Goal: Task Accomplishment & Management: Complete application form

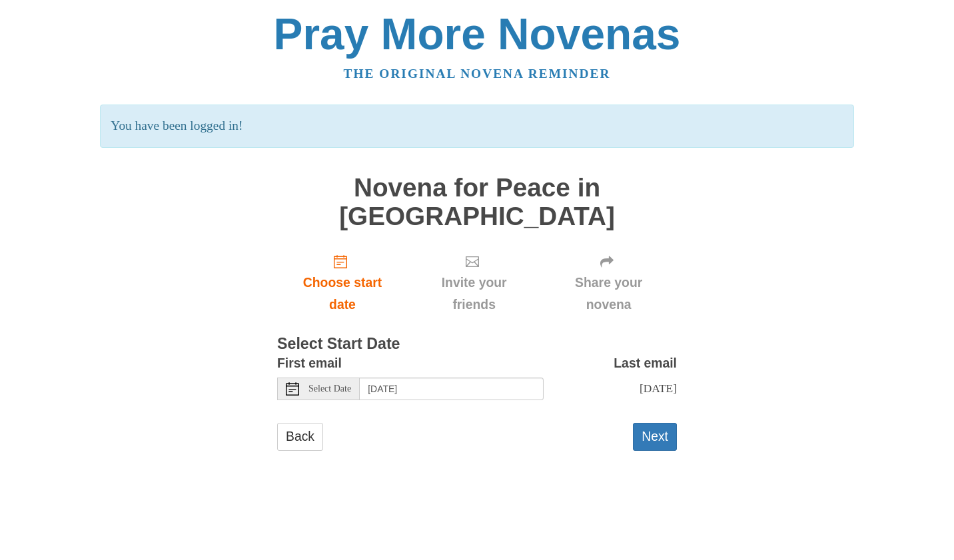
click at [294, 382] on icon at bounding box center [292, 388] width 13 height 13
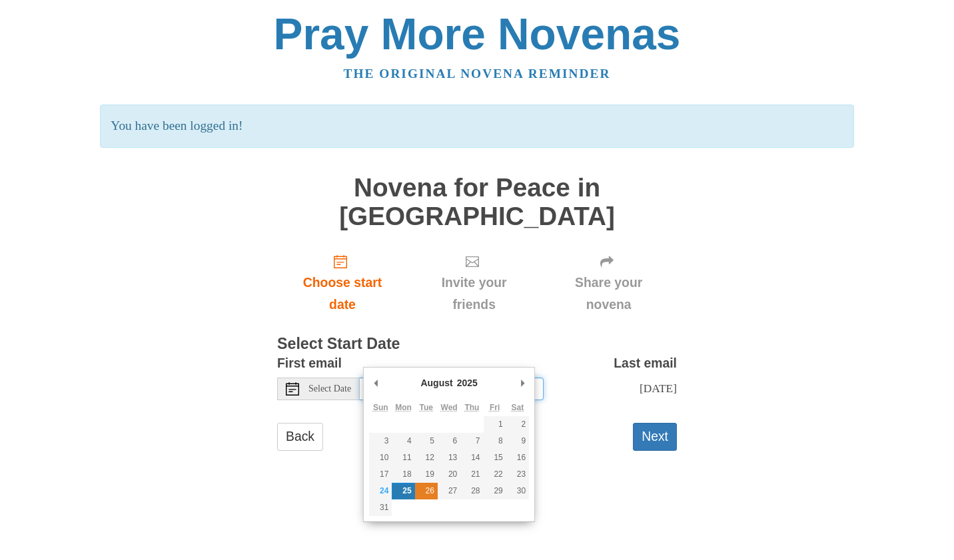
type input "Tuesday, August 26th"
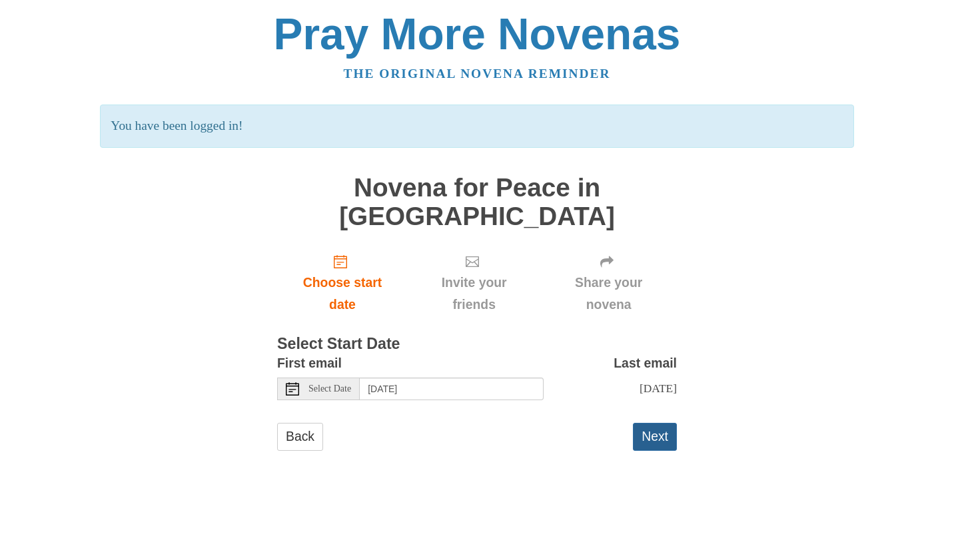
click at [655, 423] on button "Next" at bounding box center [655, 436] width 44 height 27
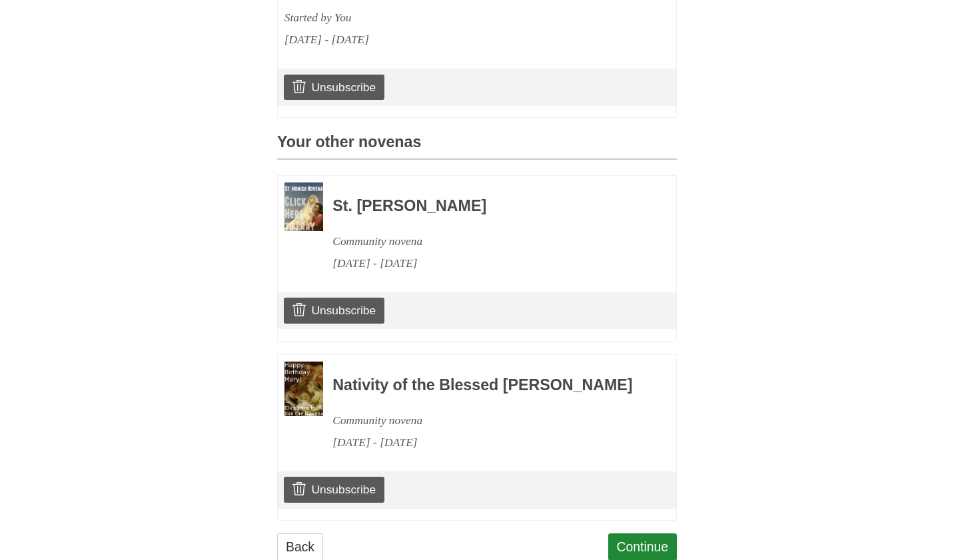
scroll to position [506, 0]
click at [633, 534] on link "Continue" at bounding box center [642, 547] width 69 height 27
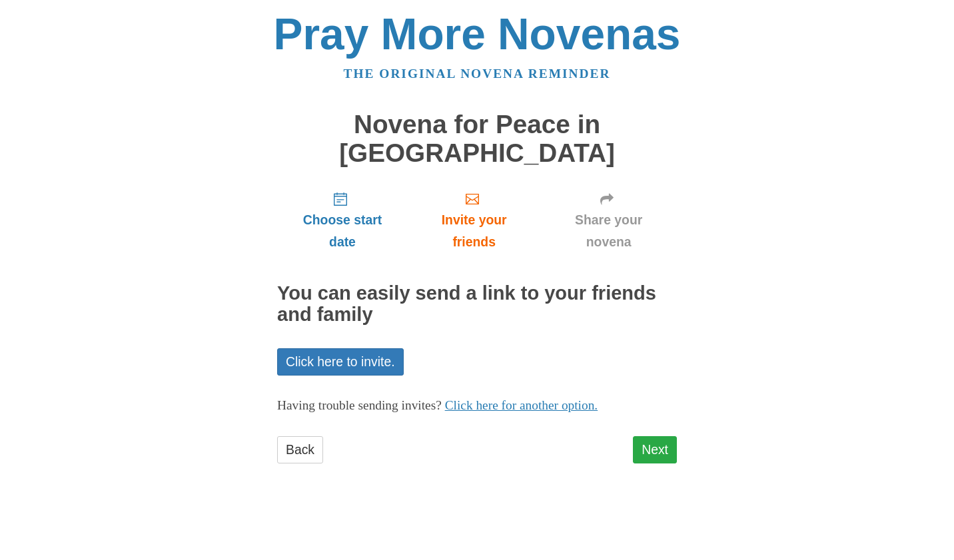
click at [655, 436] on link "Next" at bounding box center [655, 449] width 44 height 27
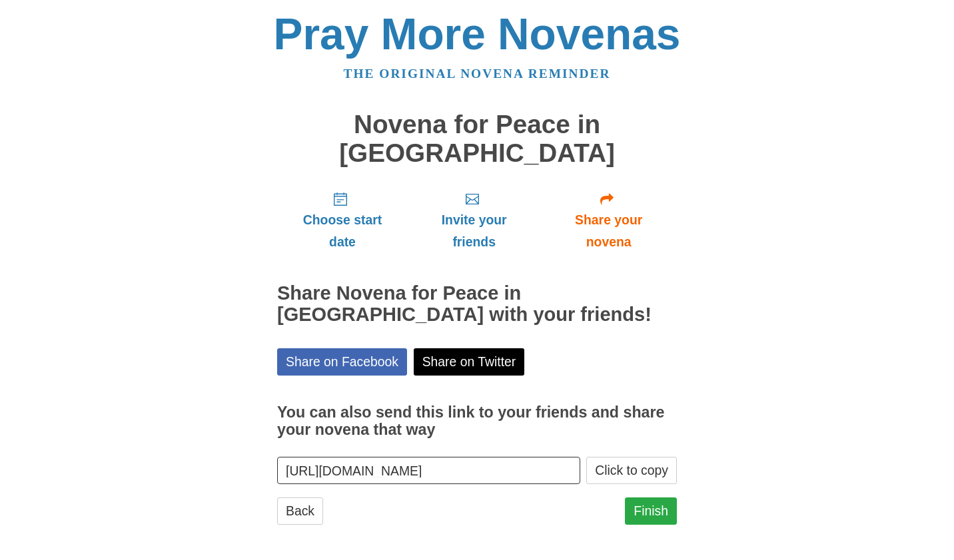
click at [648, 497] on link "Finish" at bounding box center [651, 510] width 52 height 27
